Goal: Task Accomplishment & Management: Manage account settings

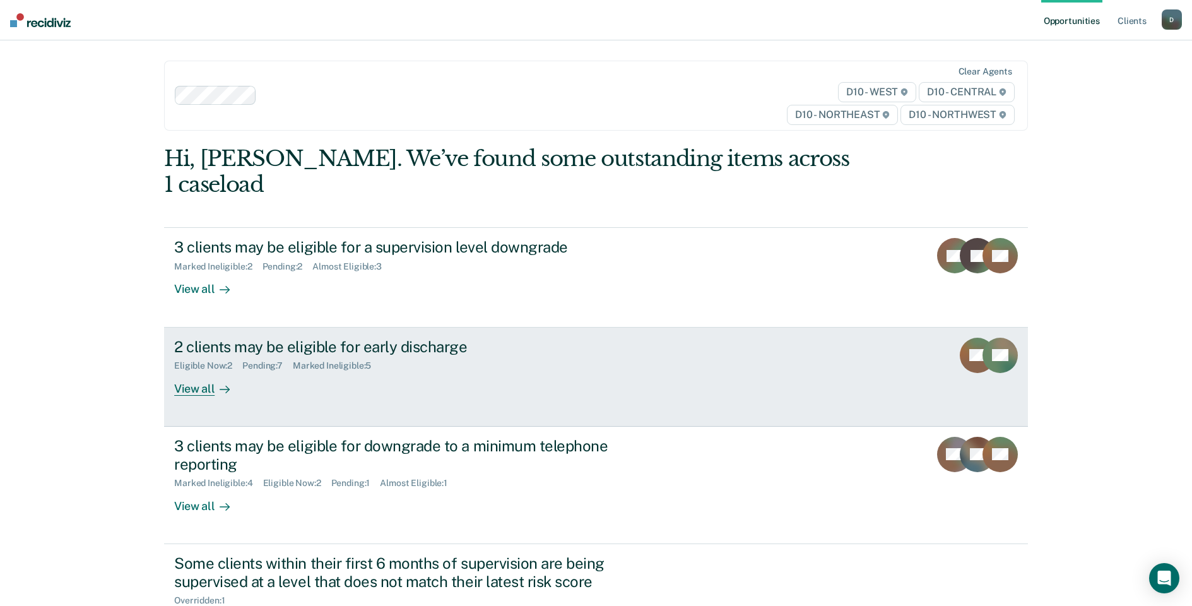
click at [202, 371] on div "View all" at bounding box center [209, 383] width 71 height 25
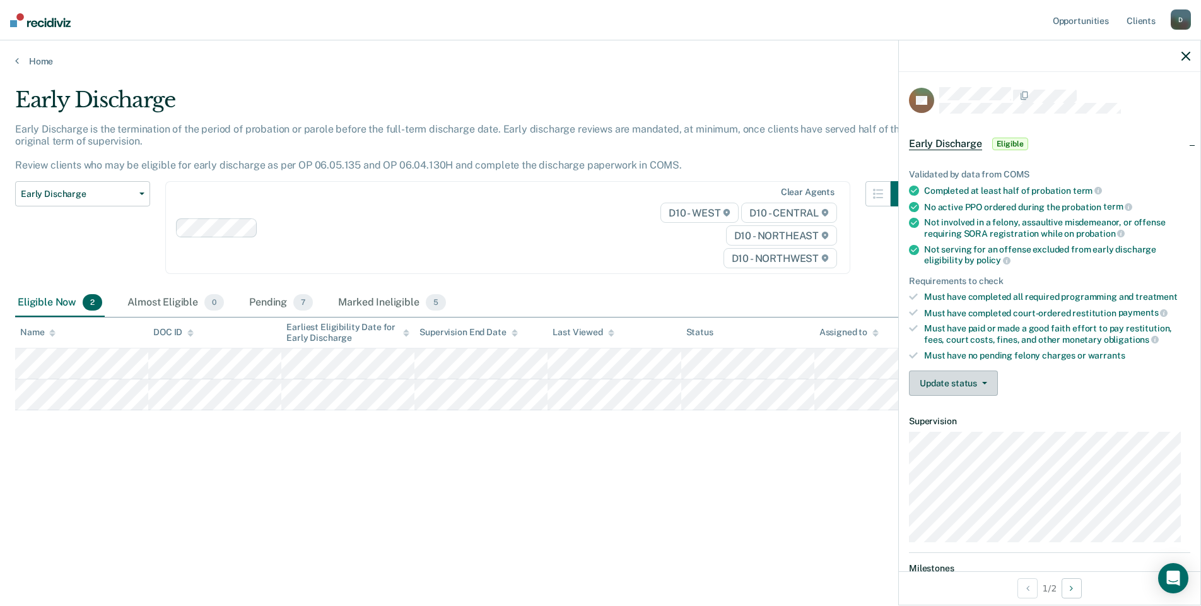
click at [993, 381] on button "Update status" at bounding box center [953, 382] width 89 height 25
click at [979, 439] on button "Mark Ineligible" at bounding box center [970, 433] width 122 height 20
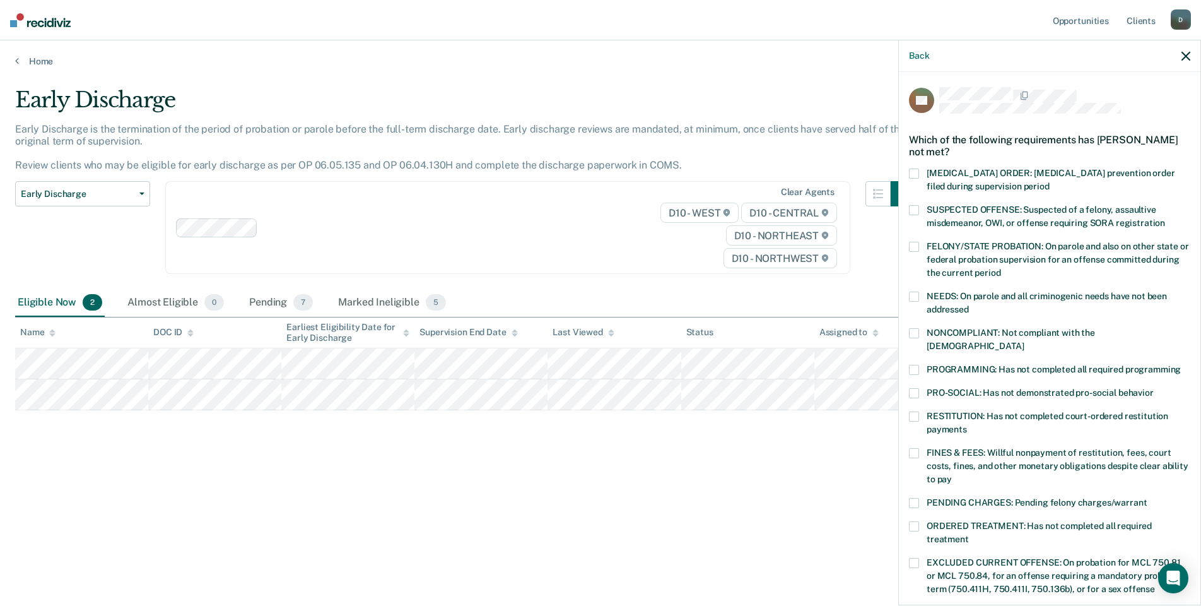
click at [916, 521] on span at bounding box center [914, 526] width 10 height 10
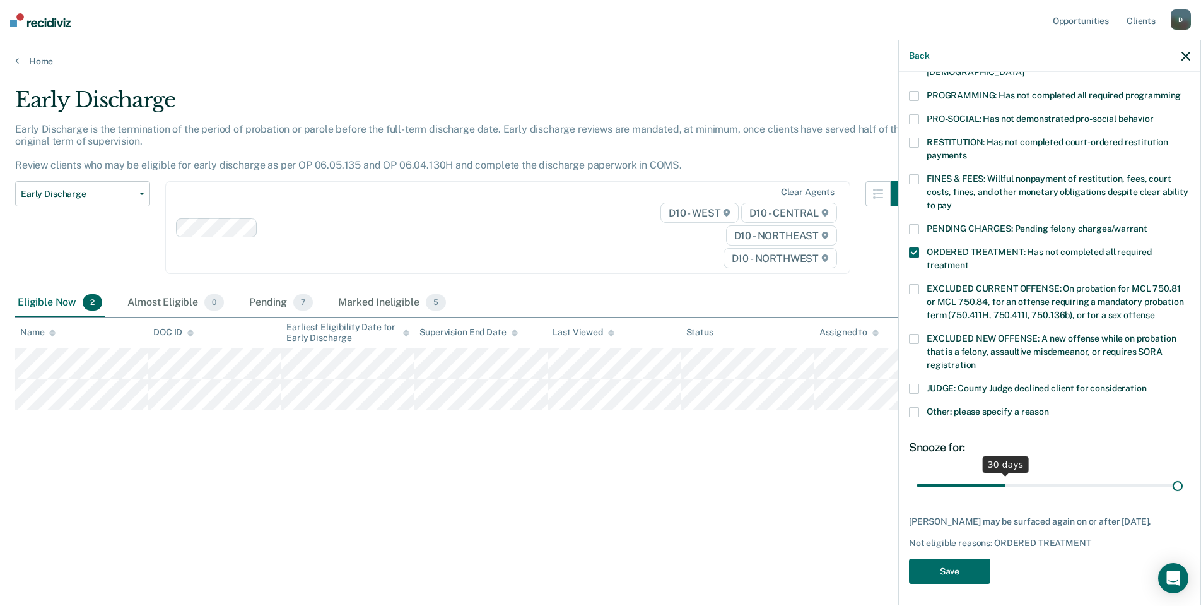
scroll to position [274, 0]
drag, startPoint x: 999, startPoint y: 473, endPoint x: 1206, endPoint y: 476, distance: 207.0
type input "90"
click at [1183, 476] on input "range" at bounding box center [1050, 485] width 266 height 22
click at [974, 565] on button "Save" at bounding box center [949, 571] width 81 height 26
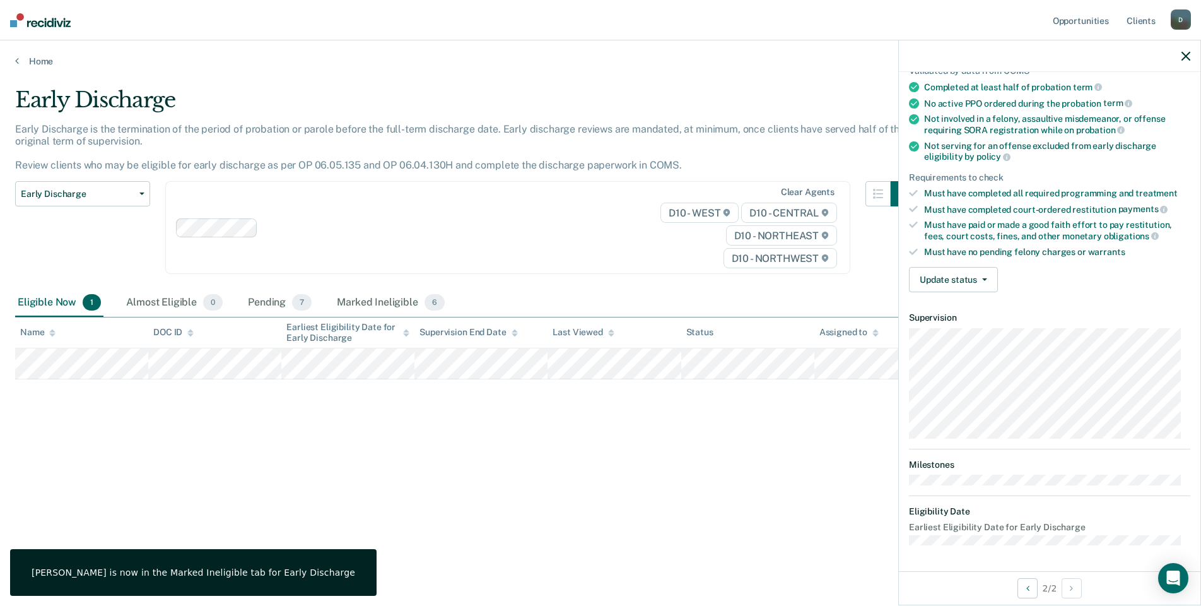
scroll to position [102, 0]
click at [980, 285] on button "Update status" at bounding box center [953, 281] width 89 height 25
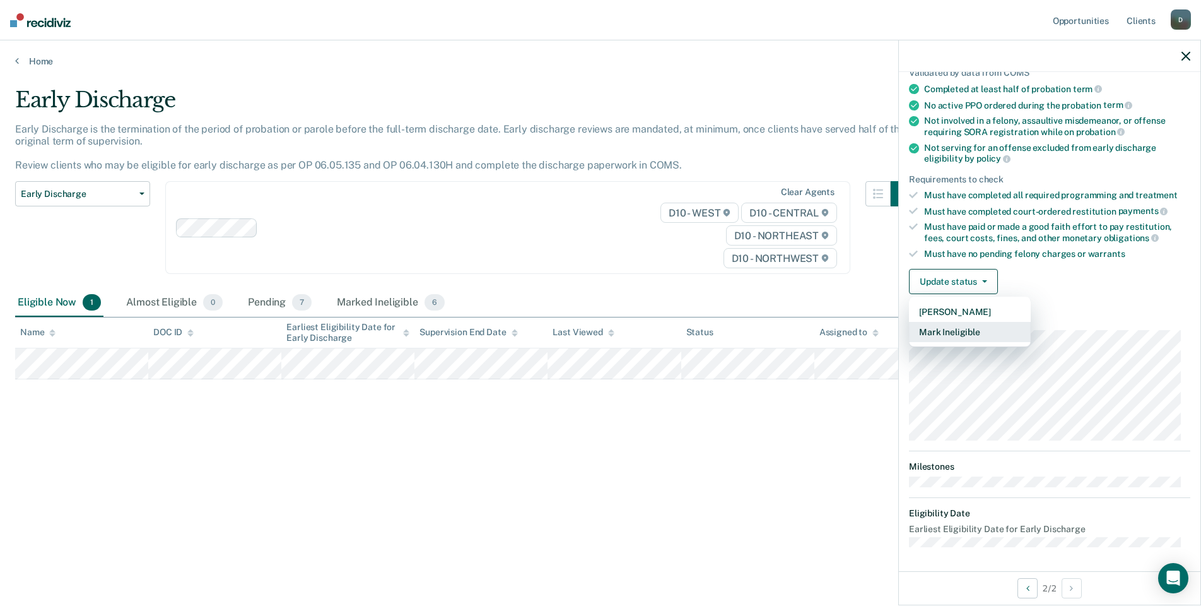
click at [975, 337] on button "Mark Ineligible" at bounding box center [970, 332] width 122 height 20
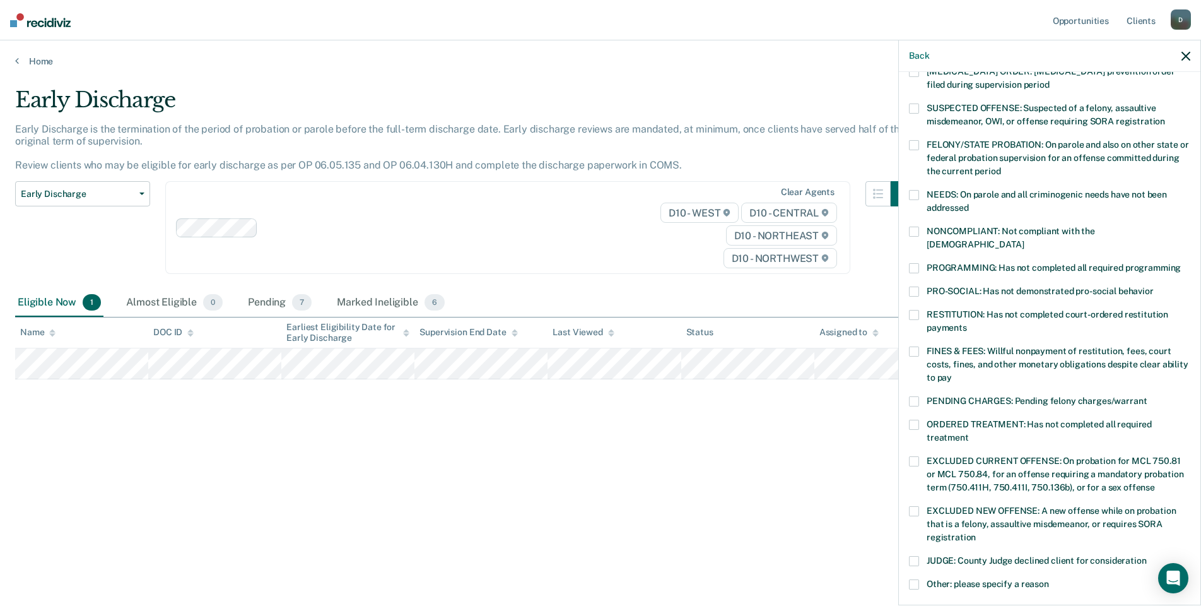
click at [914, 346] on span at bounding box center [914, 351] width 10 height 10
click at [919, 346] on span at bounding box center [914, 351] width 10 height 10
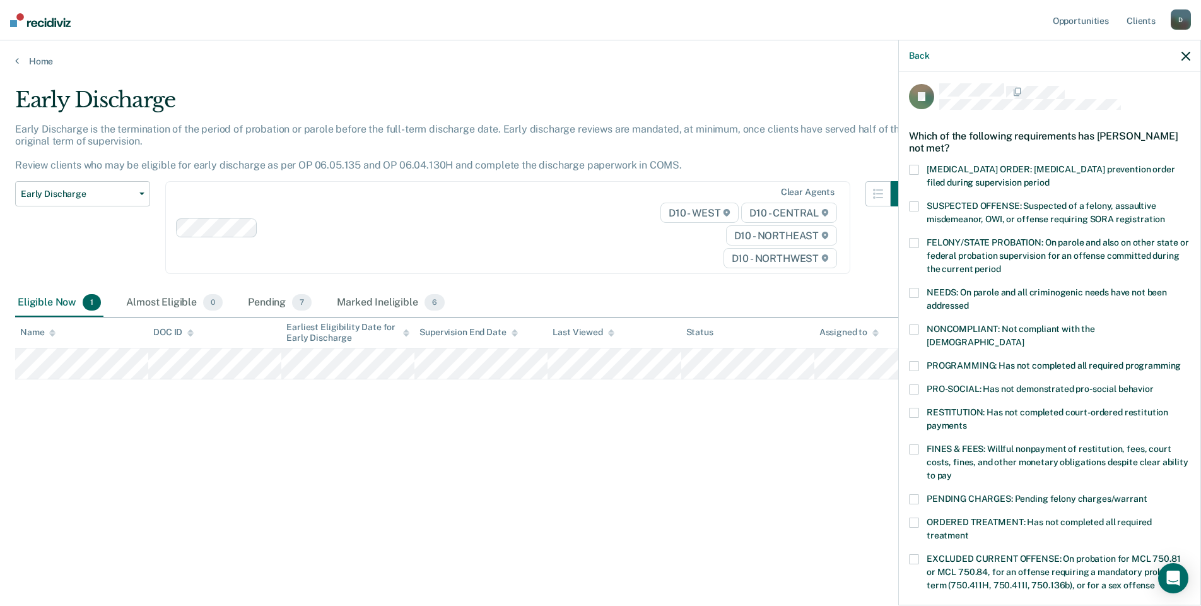
scroll to position [0, 0]
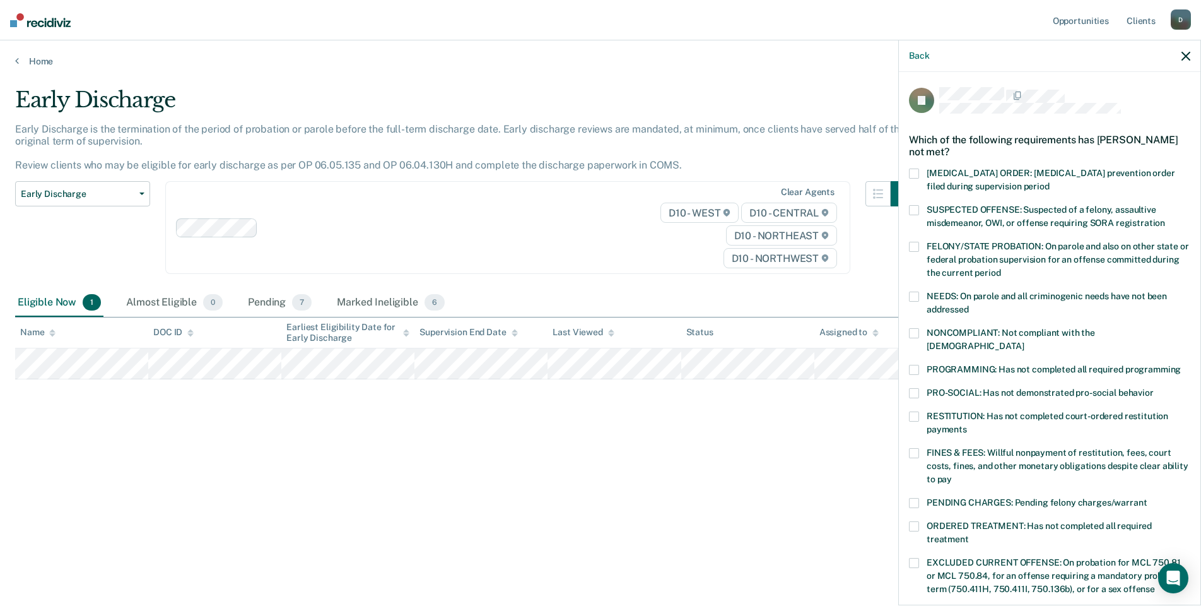
click at [914, 330] on span at bounding box center [914, 333] width 10 height 10
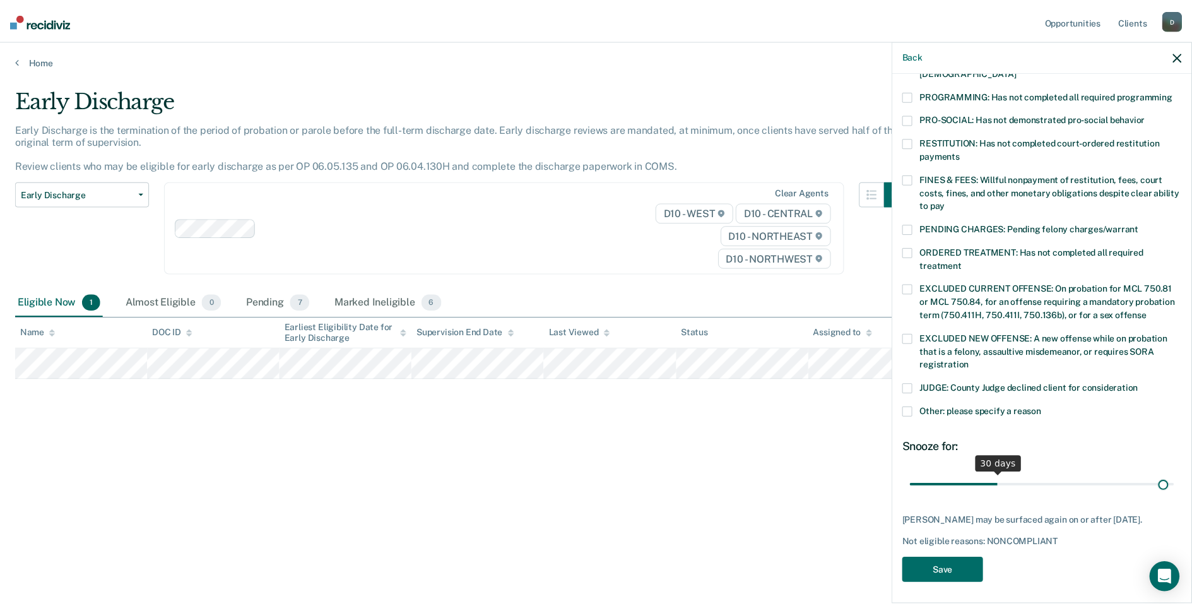
scroll to position [274, 0]
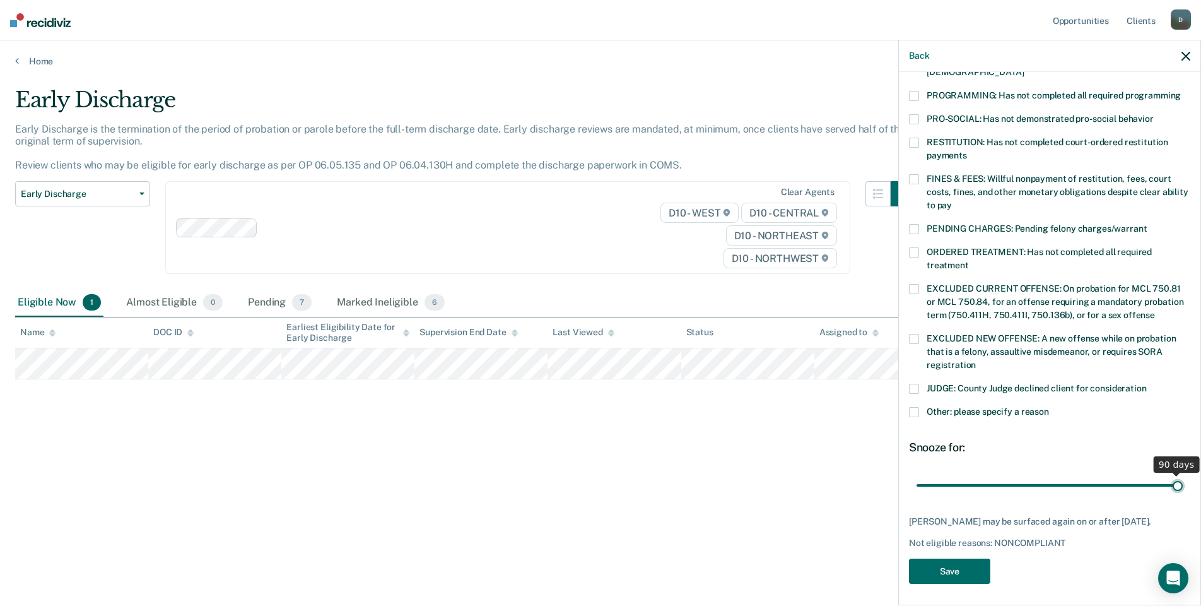
drag, startPoint x: 997, startPoint y: 468, endPoint x: 1206, endPoint y: 480, distance: 208.6
type input "90"
click at [1183, 480] on input "range" at bounding box center [1050, 485] width 266 height 22
click at [964, 566] on button "Save" at bounding box center [949, 571] width 81 height 26
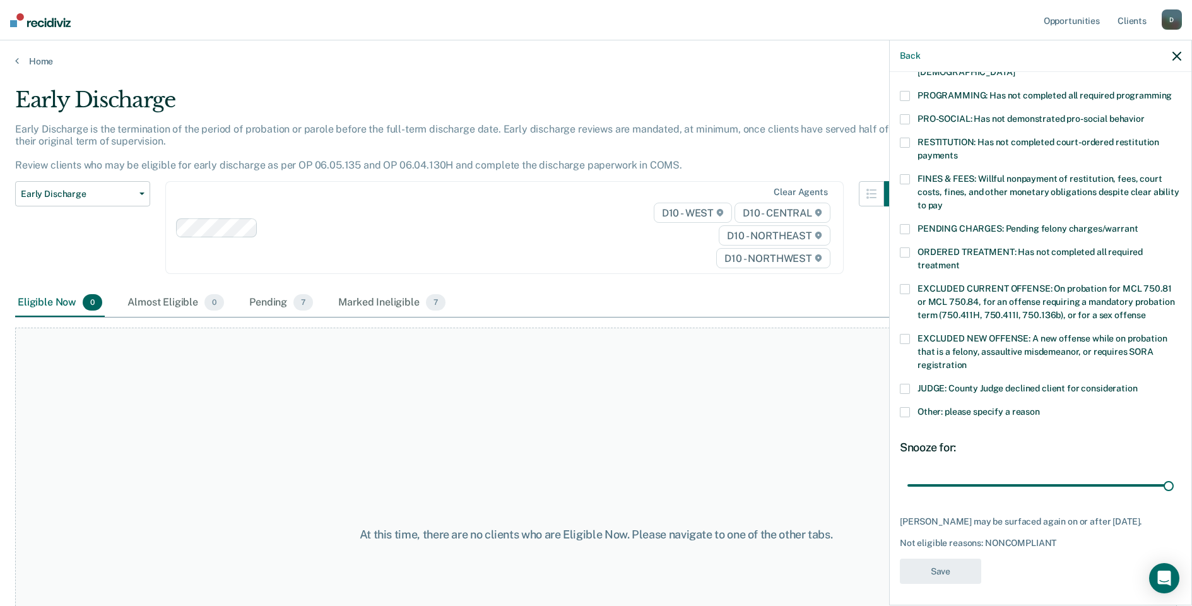
scroll to position [195, 0]
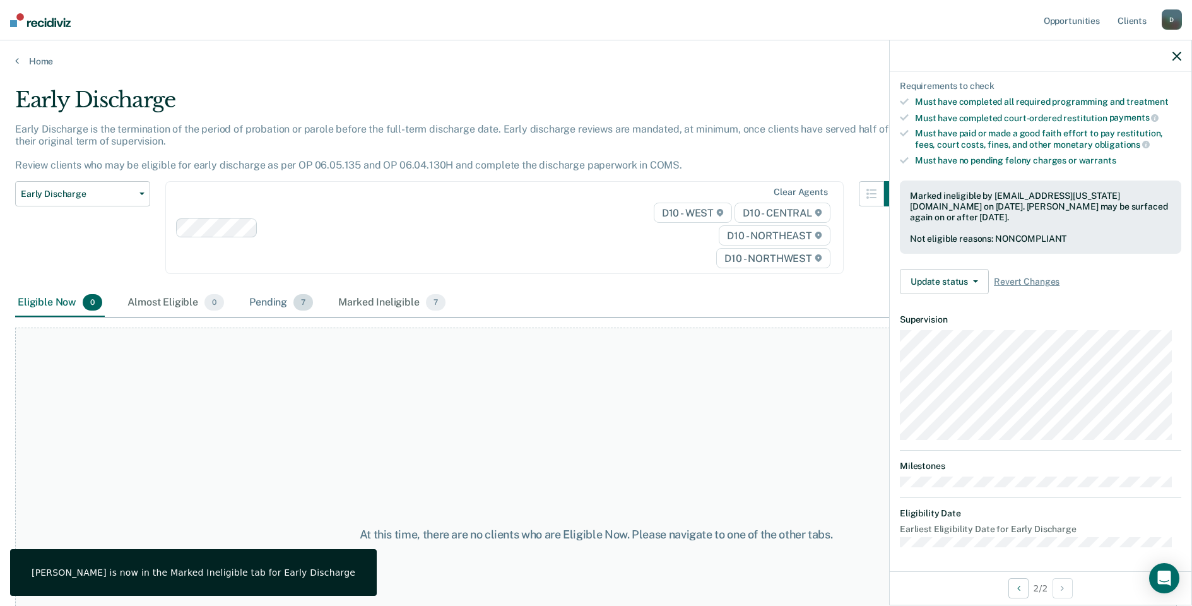
click at [266, 305] on div "Pending 7" at bounding box center [281, 303] width 69 height 28
